Goal: Task Accomplishment & Management: Complete application form

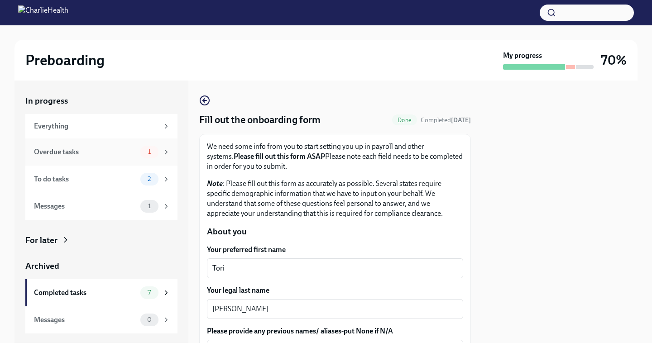
click at [131, 151] on div "Overdue tasks" at bounding box center [85, 152] width 103 height 10
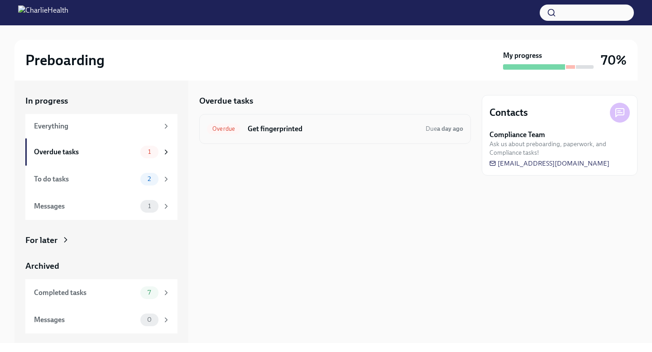
click at [359, 127] on h6 "Get fingerprinted" at bounding box center [333, 129] width 171 height 10
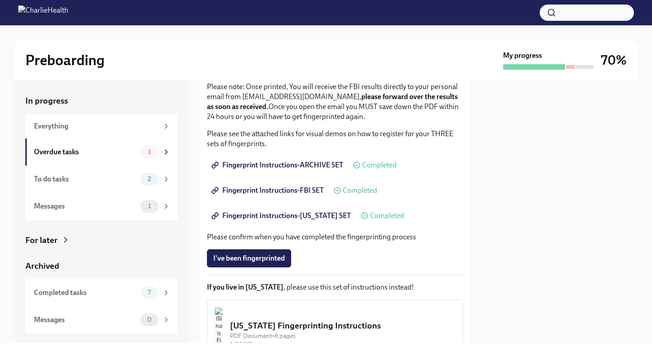
scroll to position [206, 0]
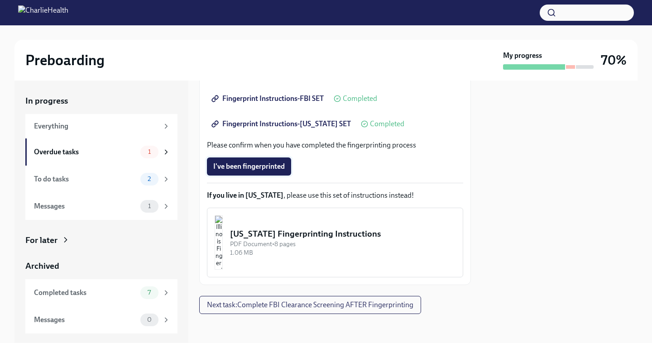
click at [273, 169] on span "I've been fingerprinted" at bounding box center [249, 166] width 72 height 9
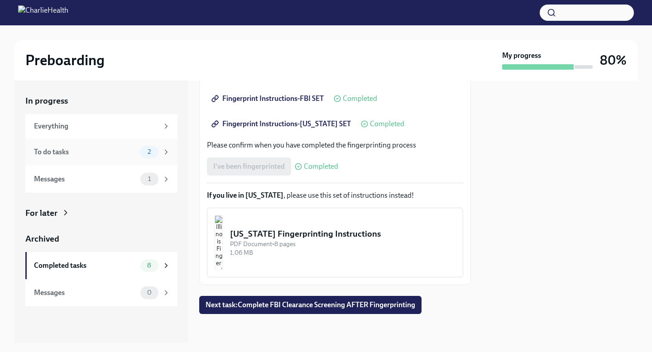
click at [137, 145] on div "To do tasks 2" at bounding box center [101, 152] width 152 height 27
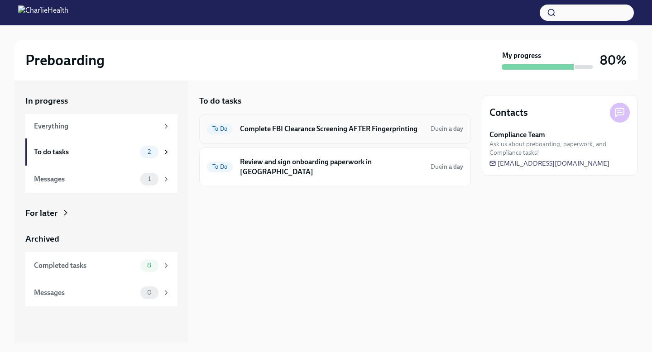
click at [340, 129] on h6 "Complete FBI Clearance Screening AFTER Fingerprinting" at bounding box center [331, 129] width 183 height 10
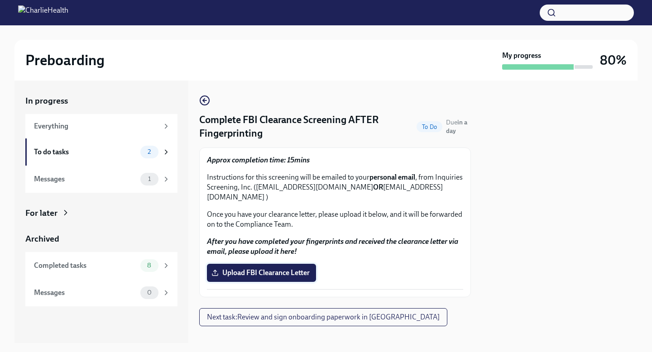
click at [290, 269] on span "Upload FBI Clearance Letter" at bounding box center [261, 273] width 96 height 9
click at [0, 0] on input "Upload FBI Clearance Letter" at bounding box center [0, 0] width 0 height 0
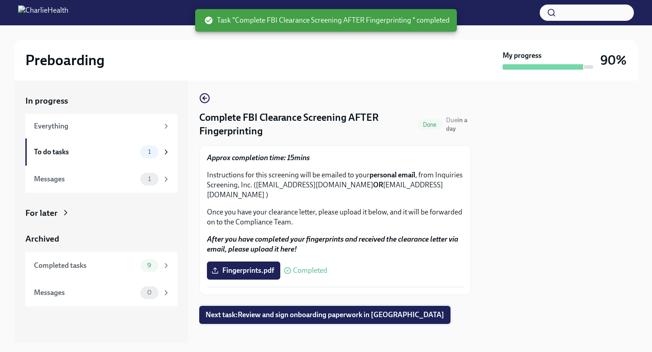
click at [377, 311] on span "Next task : Review and sign onboarding paperwork in [GEOGRAPHIC_DATA]" at bounding box center [325, 315] width 239 height 9
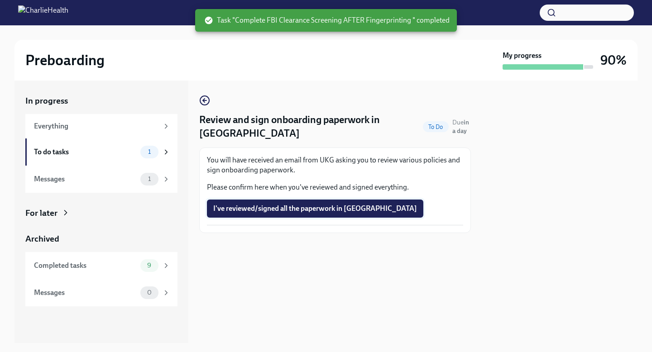
click at [346, 204] on span "I've reviewed/signed all the paperwork in [GEOGRAPHIC_DATA]" at bounding box center [315, 208] width 204 height 9
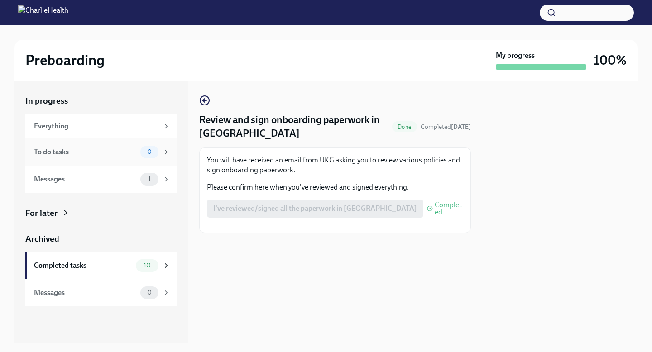
click at [128, 150] on div "To do tasks" at bounding box center [85, 152] width 103 height 10
